Goal: Transaction & Acquisition: Book appointment/travel/reservation

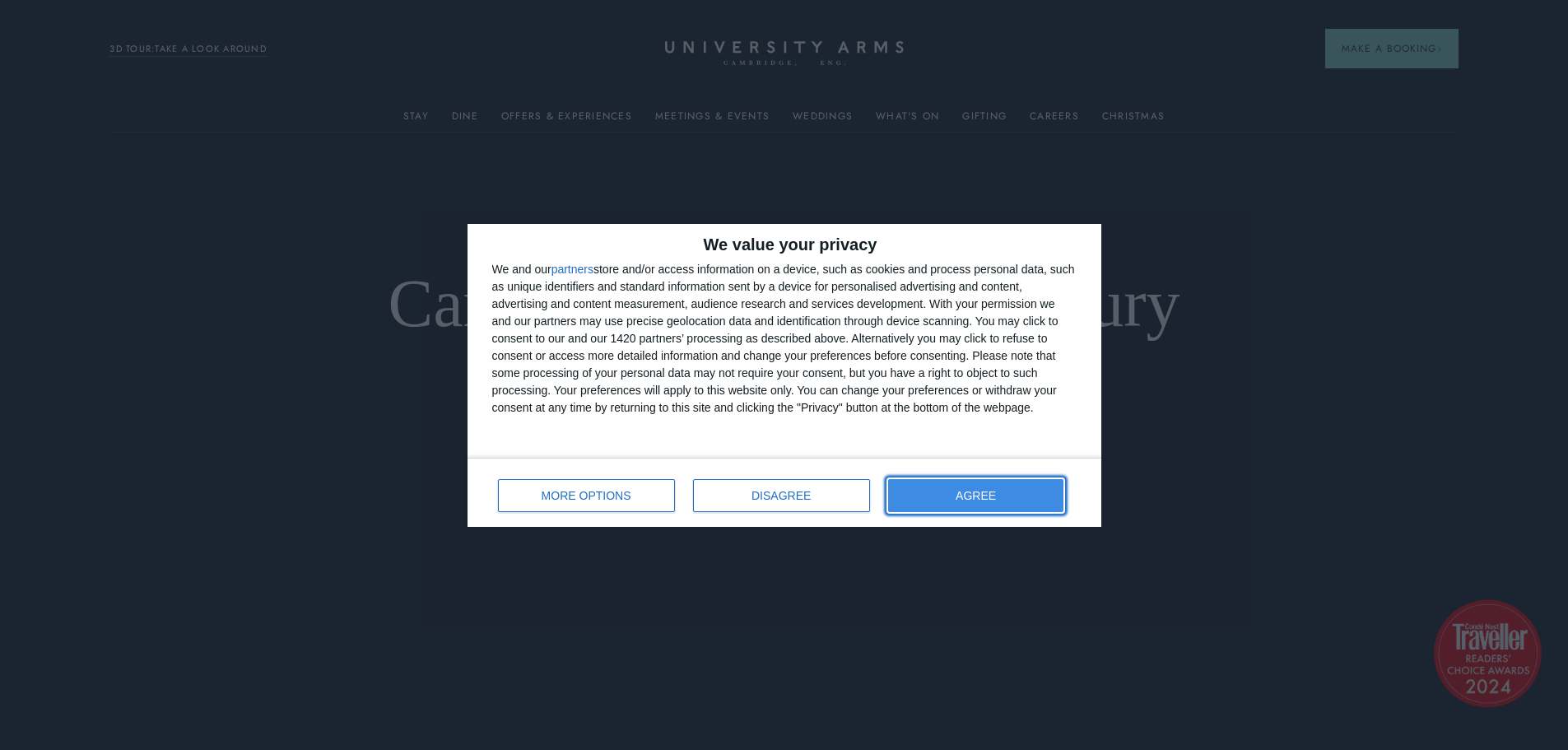
click at [935, 493] on button "AGREE" at bounding box center [977, 494] width 177 height 33
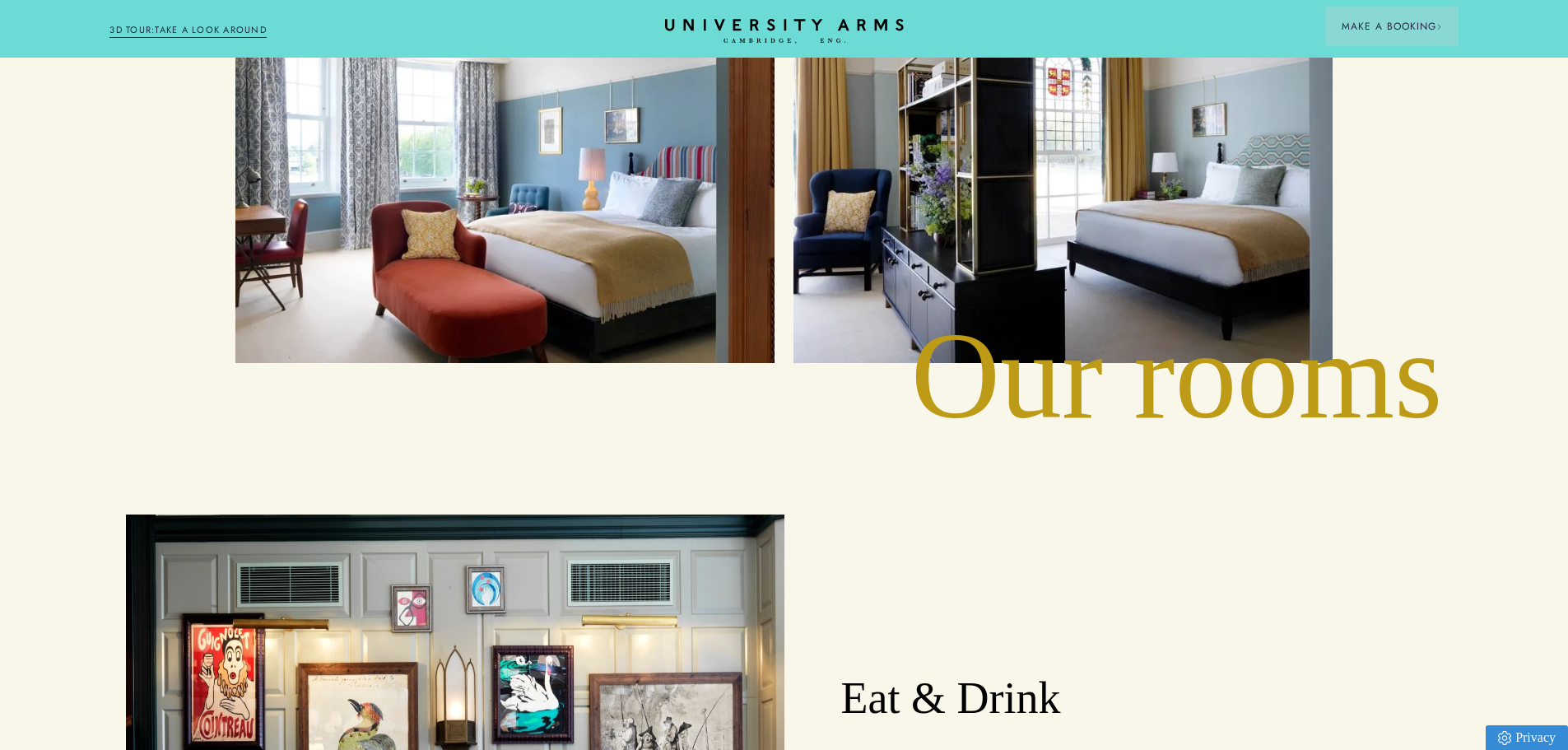
drag, startPoint x: 1178, startPoint y: 340, endPoint x: 1158, endPoint y: 363, distance: 30.5
click at [1178, 340] on div "Cambridge's Leading Luxury Hotel Since [DATE] BOOK YOUR CAMBRIDGE CITY BREAK D …" at bounding box center [784, 369] width 1568 height 5511
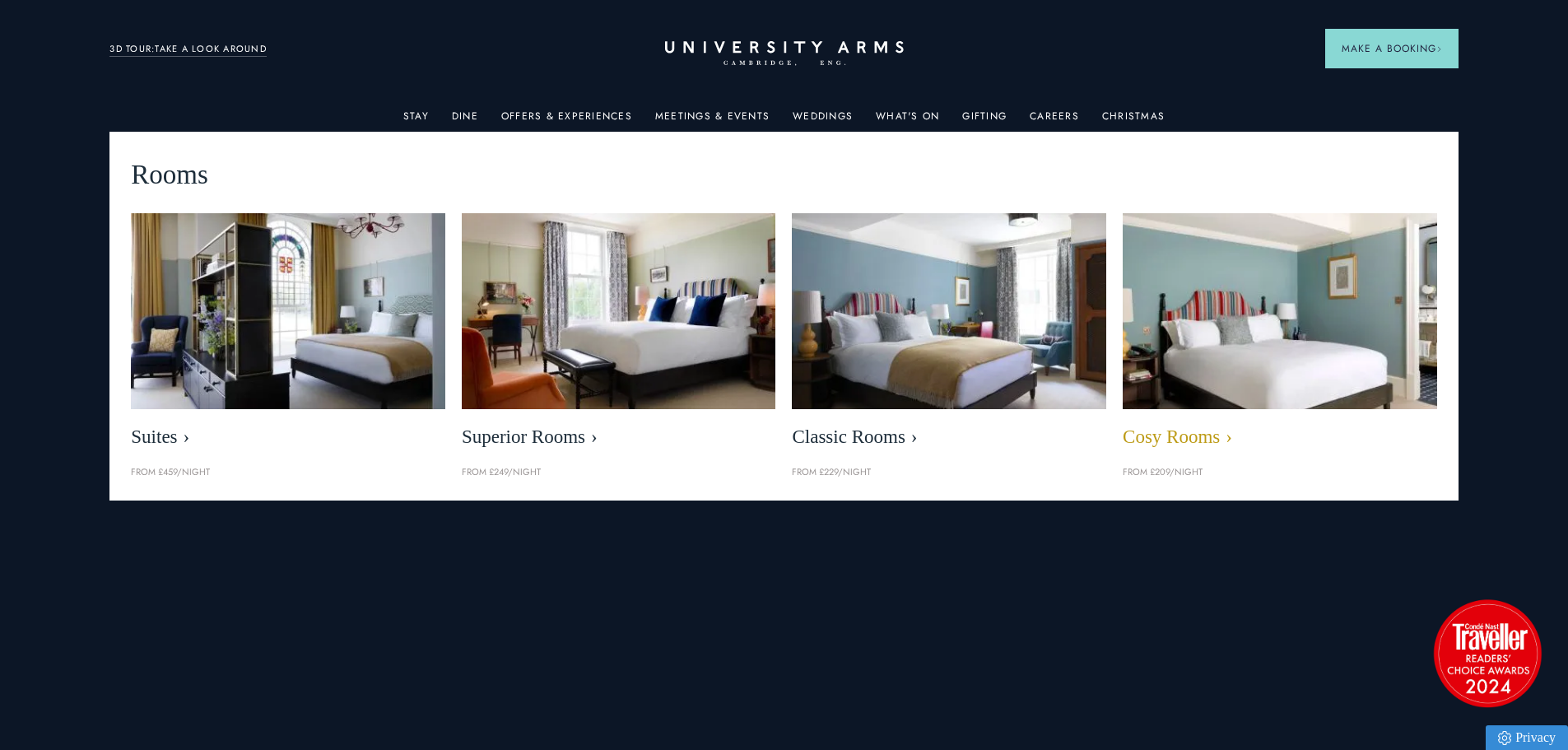
click at [1163, 433] on span "Cosy Rooms" at bounding box center [1280, 437] width 314 height 23
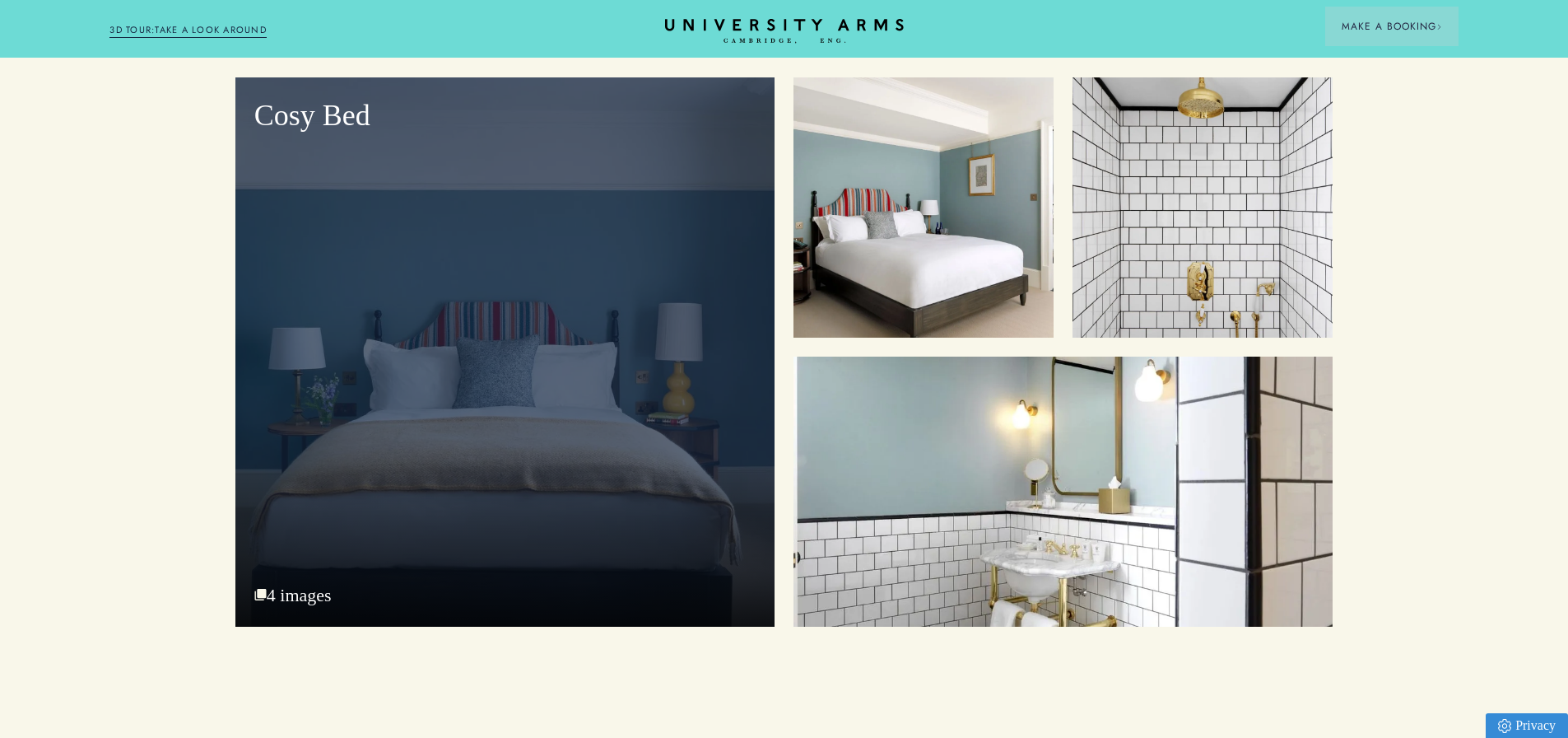
scroll to position [1975, 0]
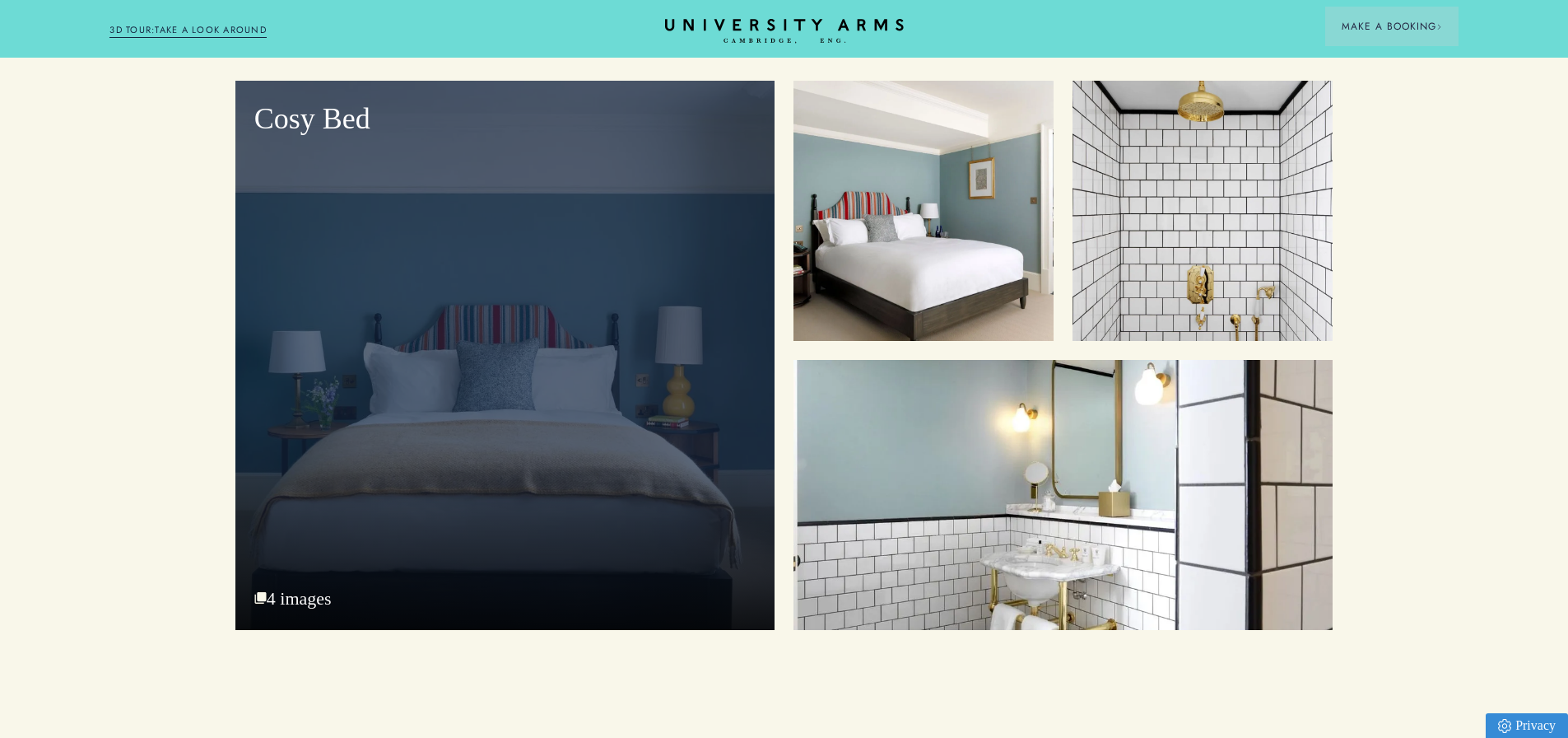
click at [604, 415] on div "Cosy Bed" at bounding box center [505, 355] width 539 height 549
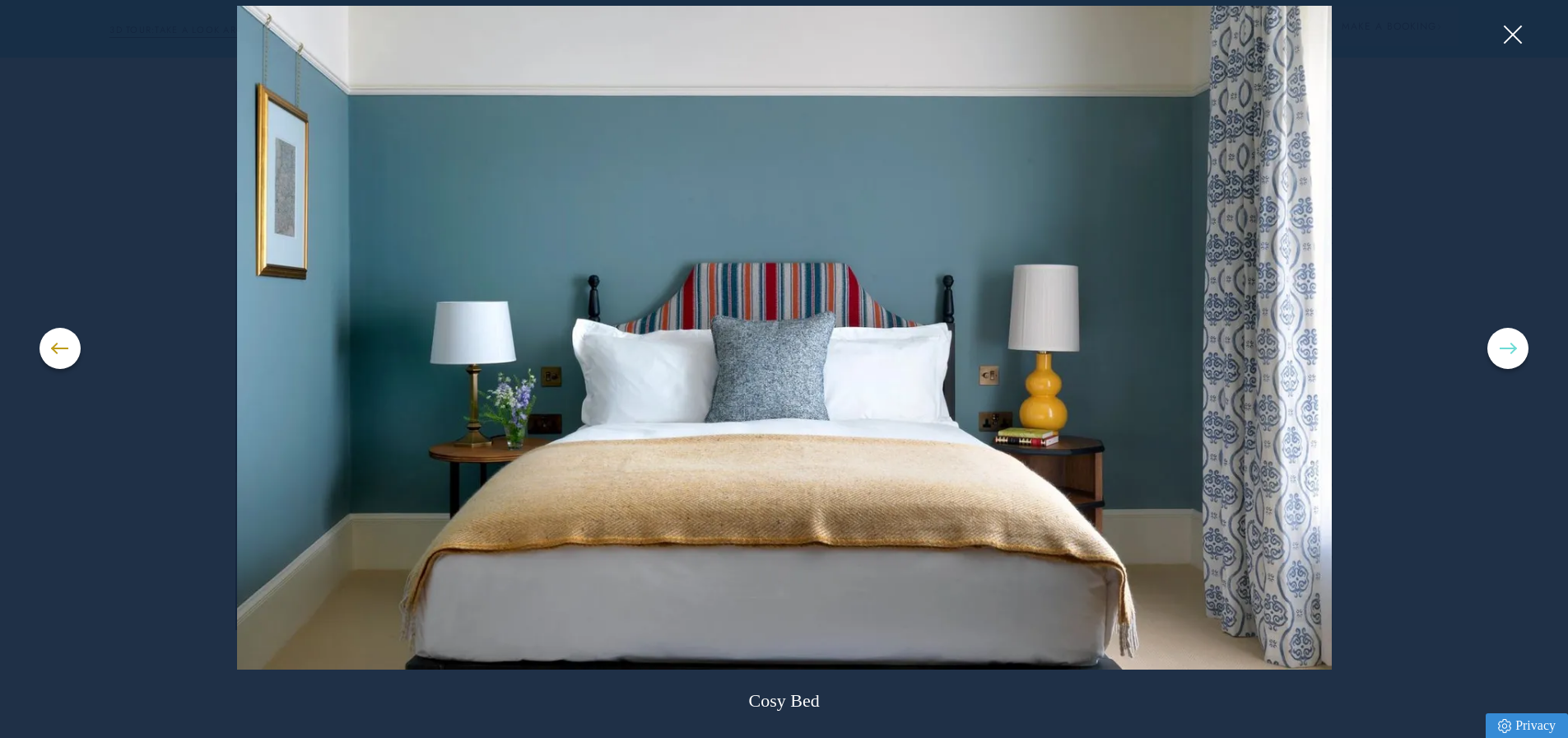
click at [1504, 341] on button at bounding box center [1508, 348] width 41 height 41
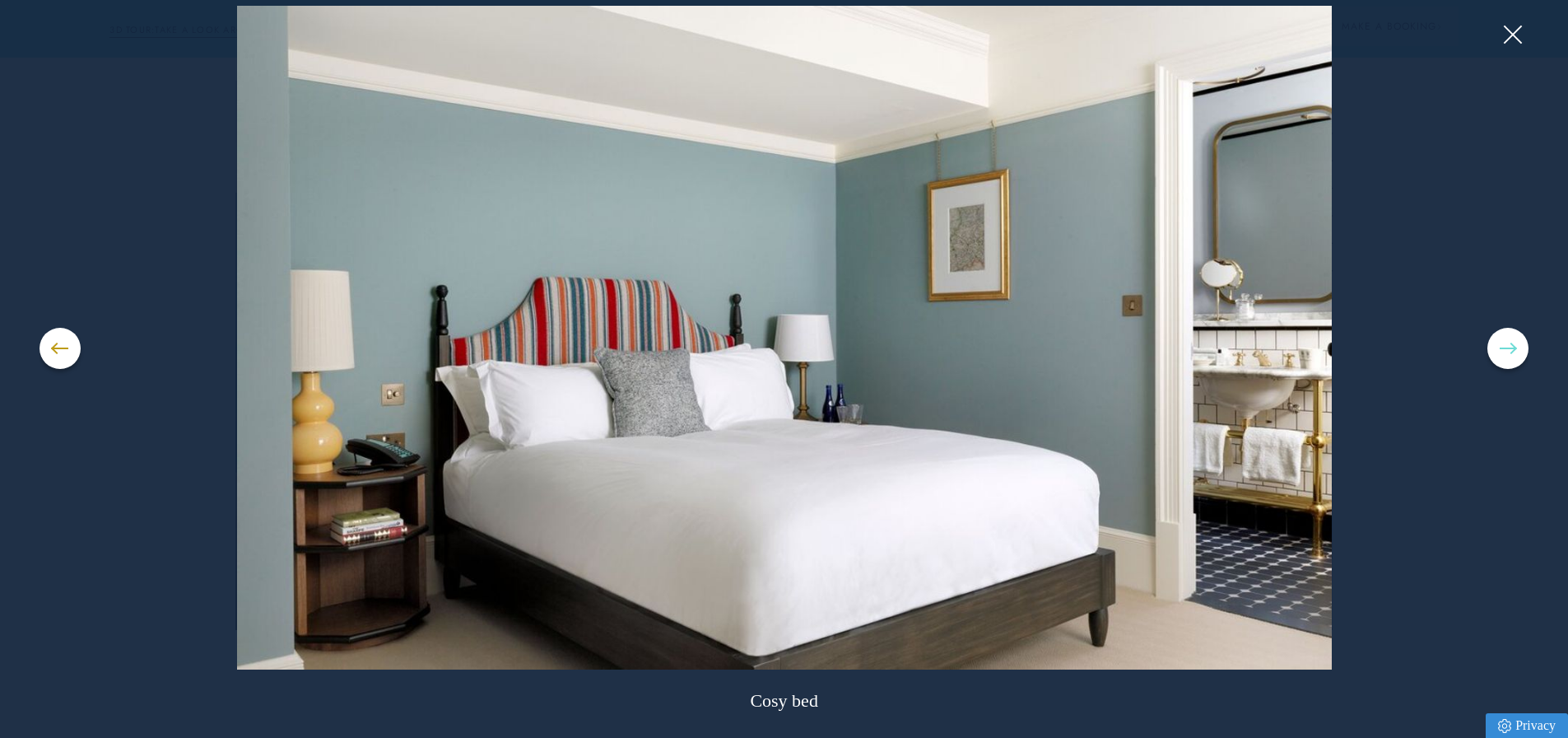
click at [1504, 341] on button at bounding box center [1508, 348] width 41 height 41
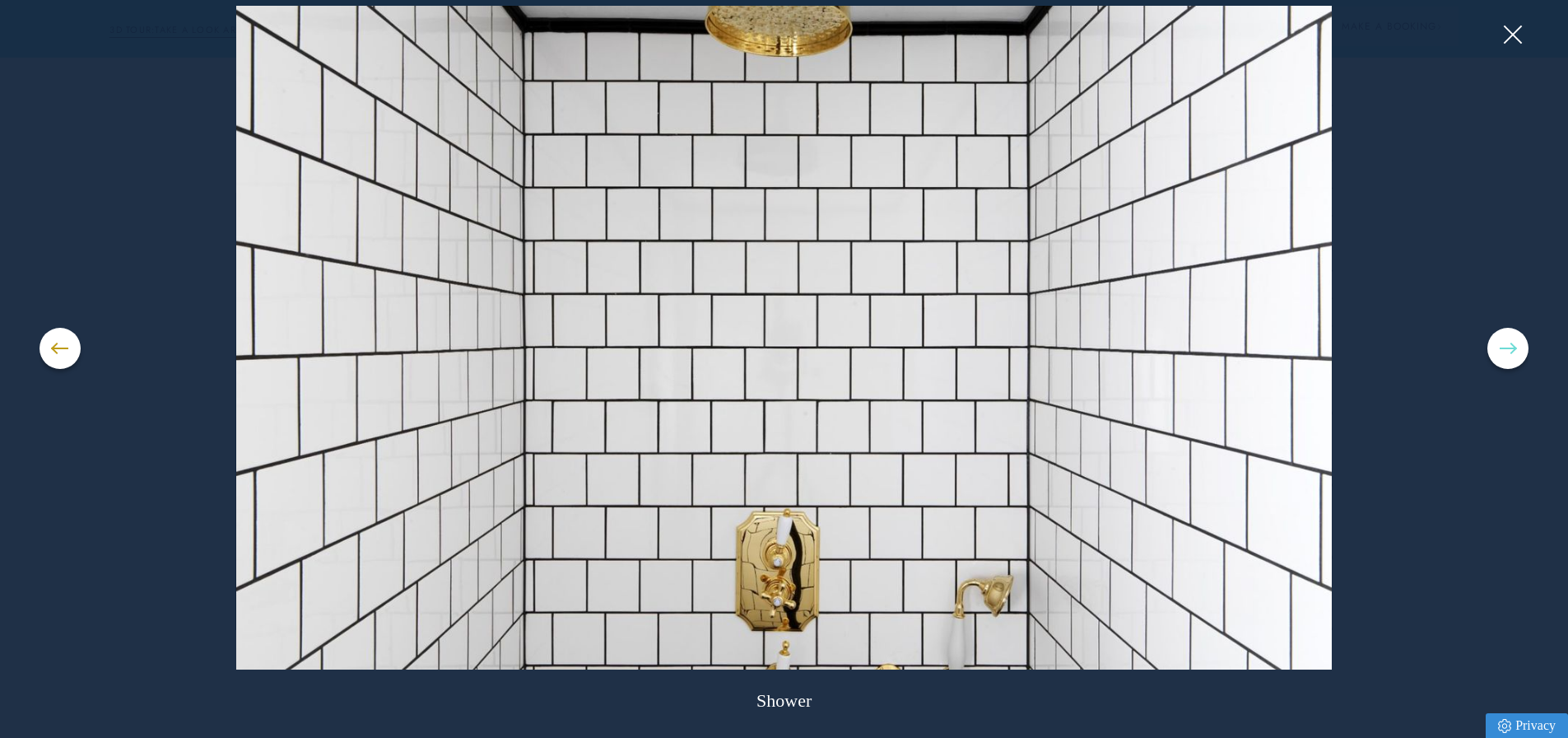
click at [1504, 341] on button at bounding box center [1508, 348] width 41 height 41
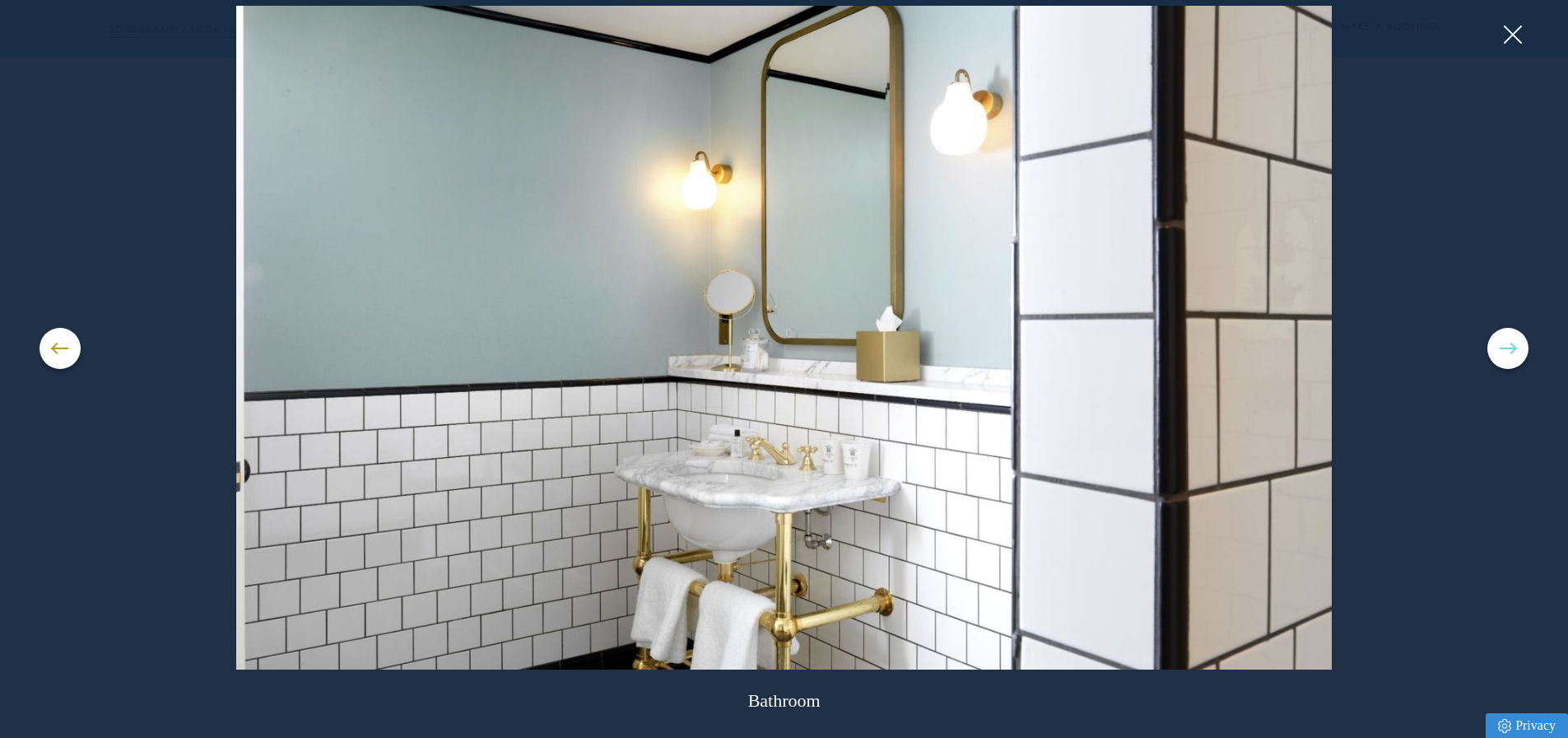
click at [1504, 341] on button at bounding box center [1508, 348] width 41 height 41
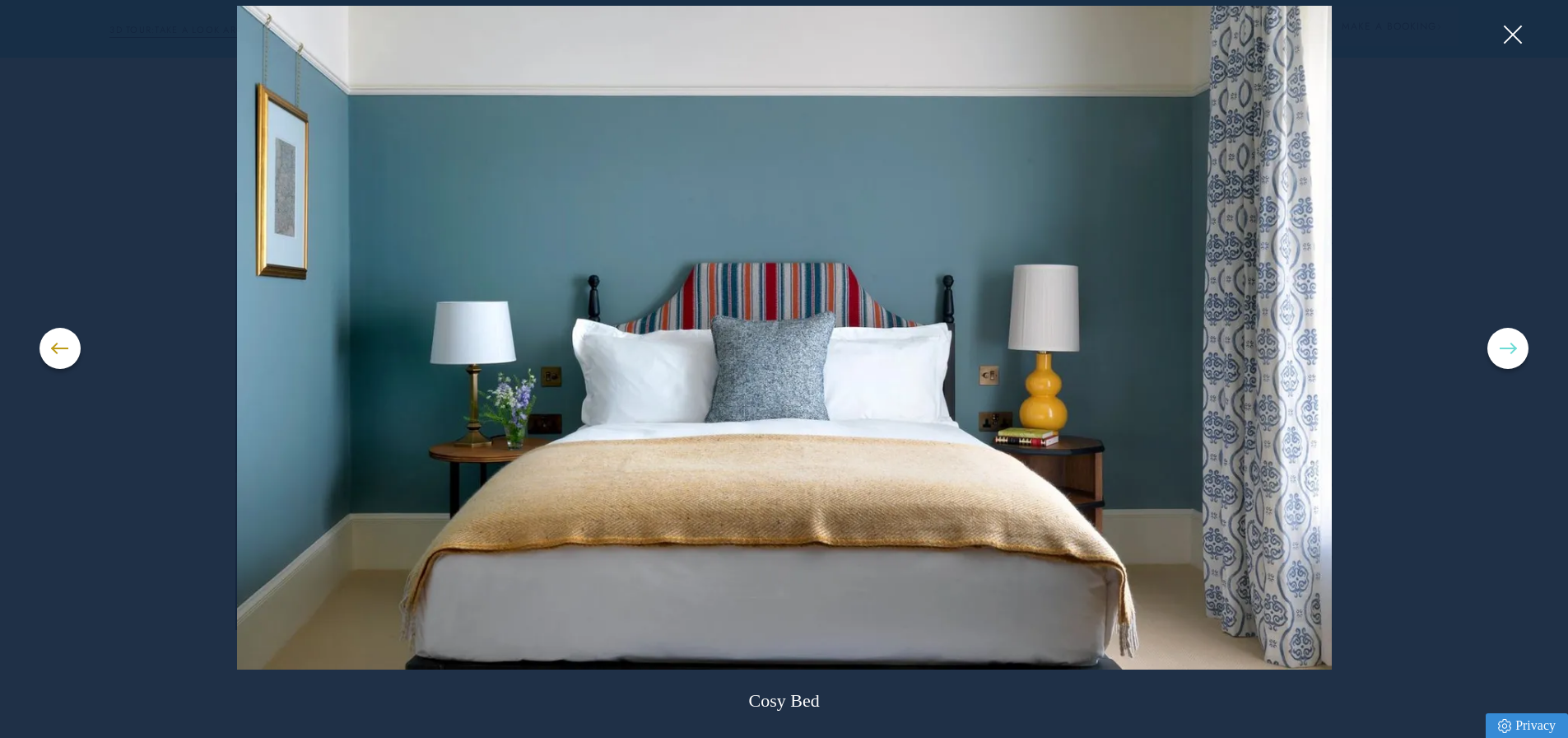
click at [1500, 356] on button at bounding box center [1508, 348] width 41 height 41
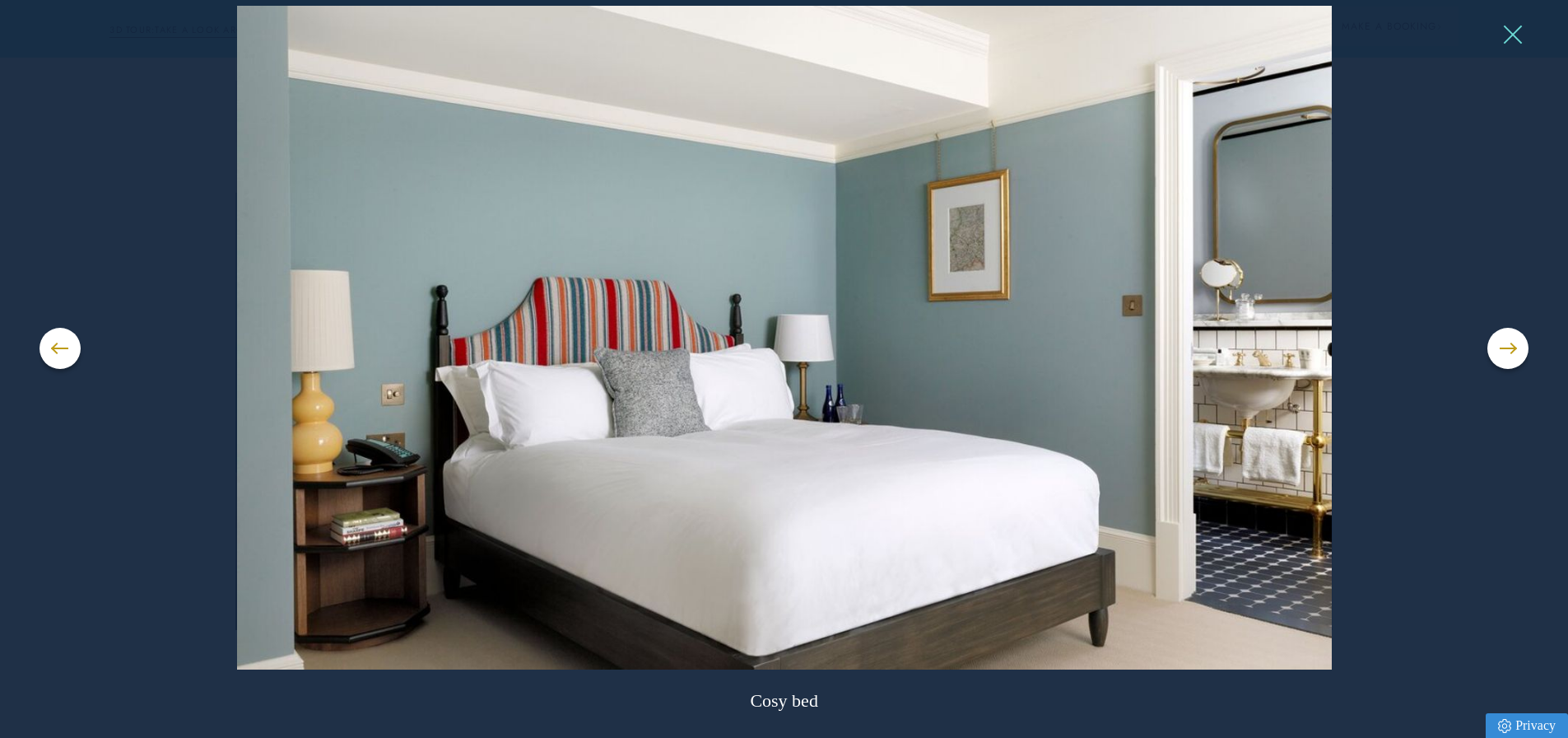
click at [1511, 36] on button at bounding box center [1512, 34] width 25 height 25
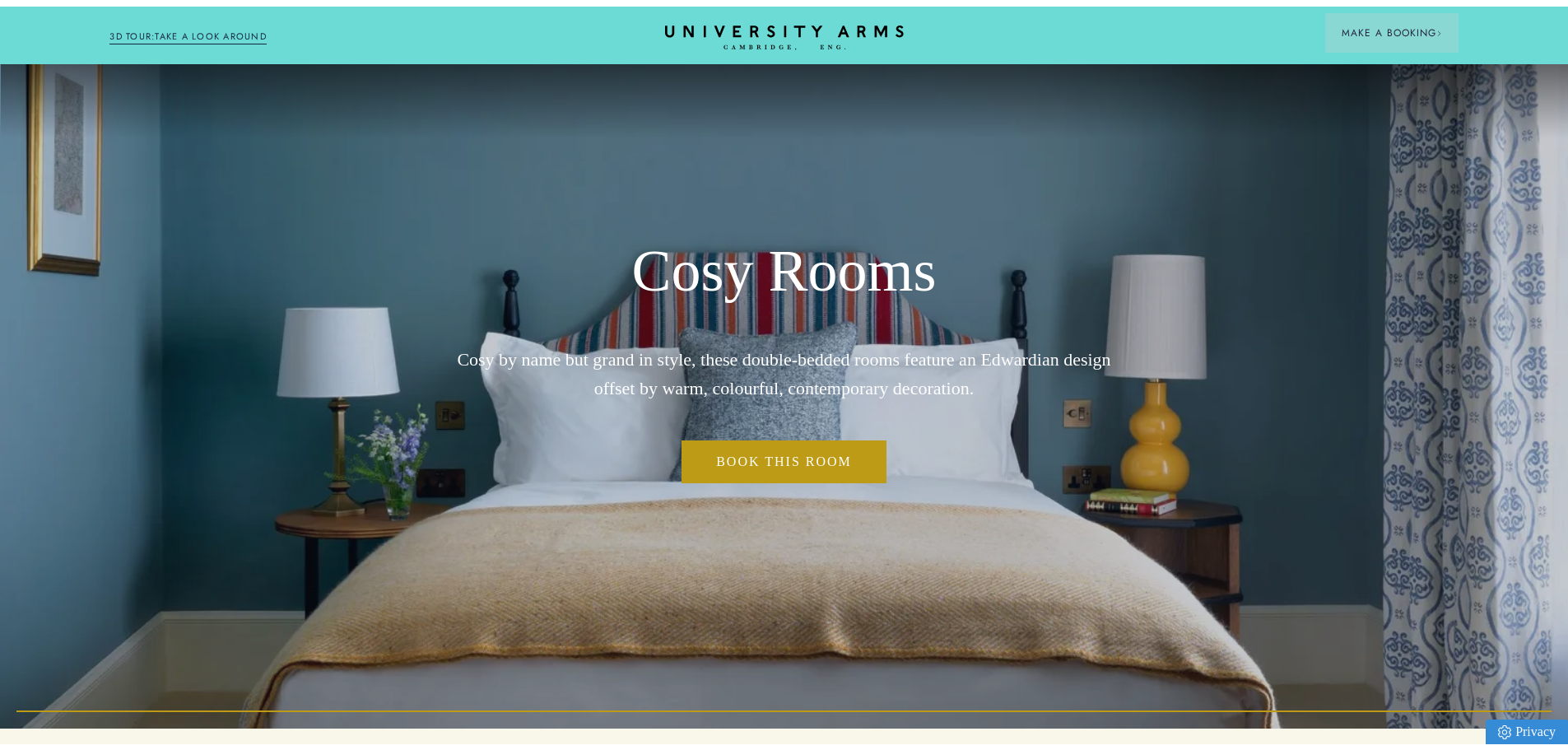
scroll to position [0, 0]
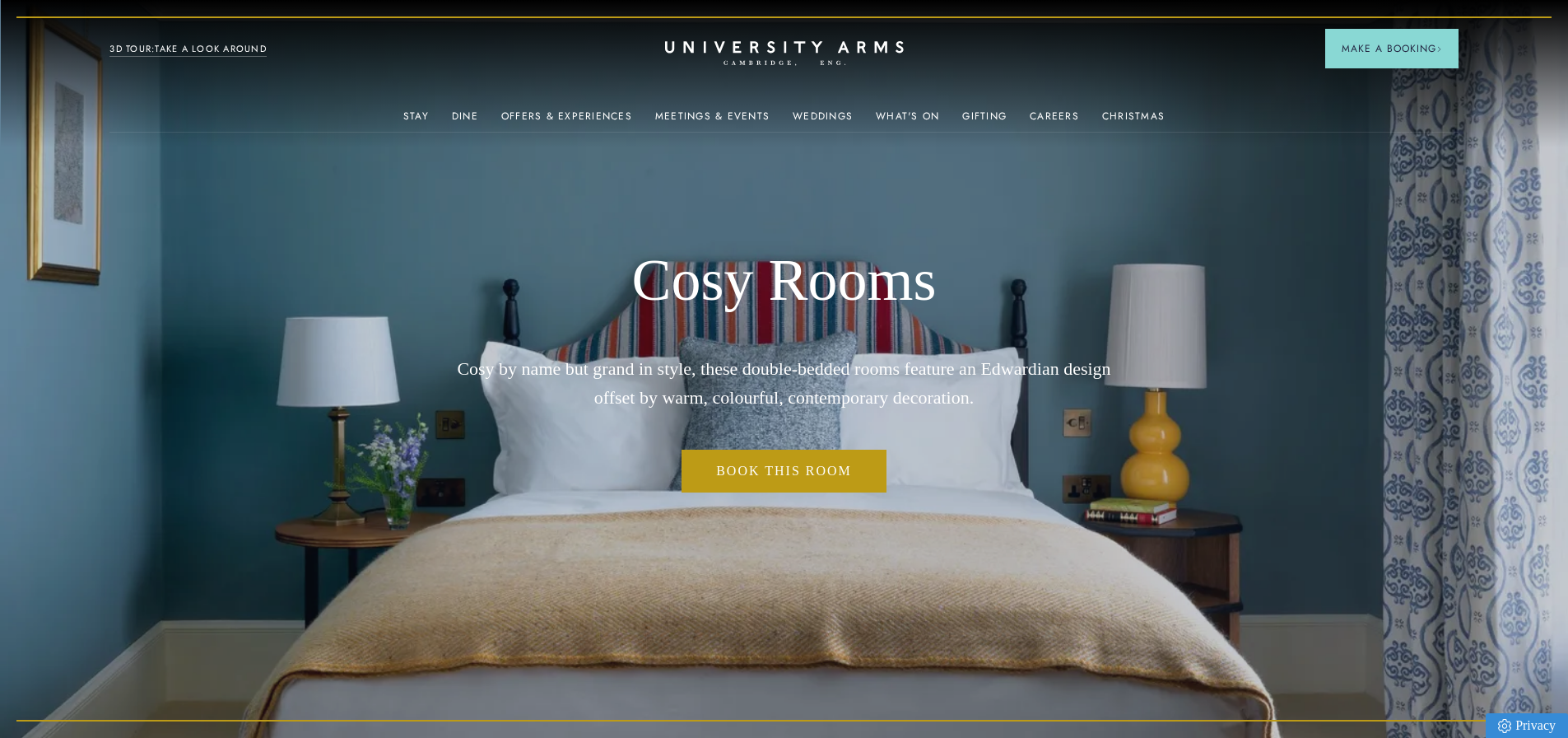
click at [210, 46] on link "3D TOUR:TAKE A LOOK AROUND" at bounding box center [188, 49] width 157 height 15
